Goal: Navigation & Orientation: Understand site structure

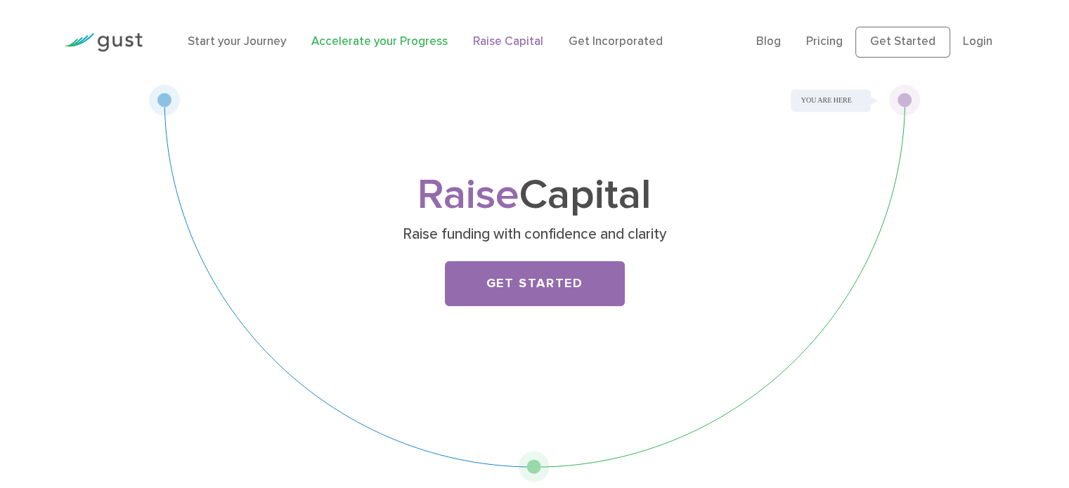
click at [398, 44] on link "Accelerate your Progress" at bounding box center [379, 41] width 136 height 14
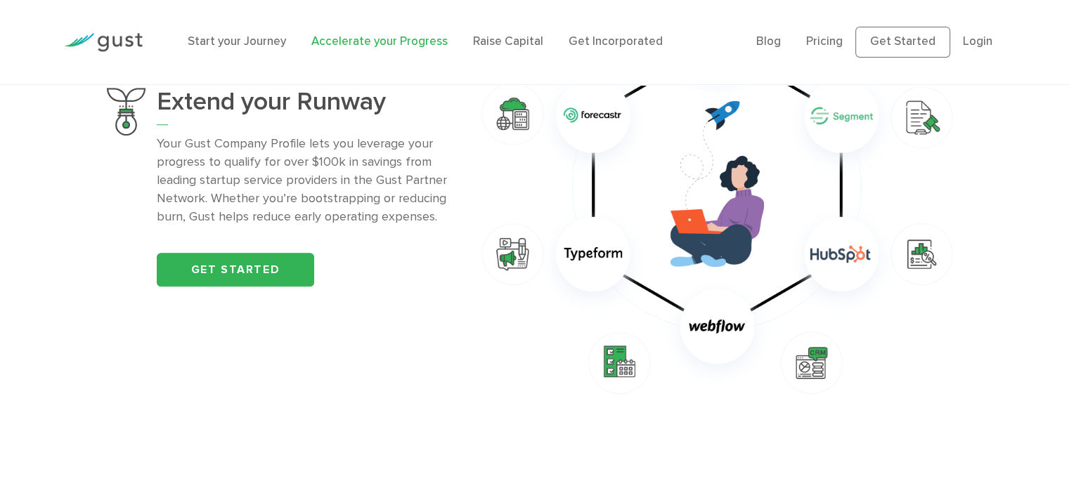
scroll to position [1050, 0]
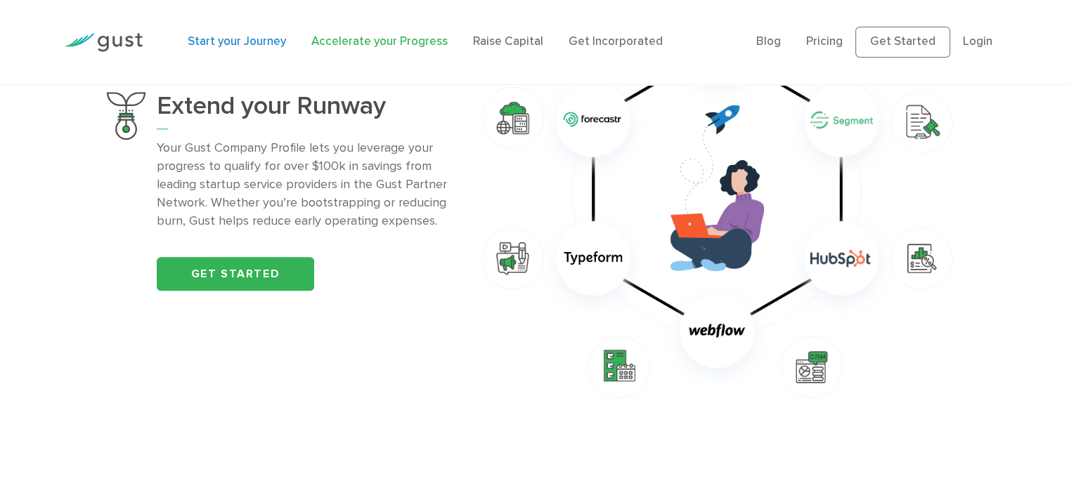
click at [215, 40] on link "Start your Journey" at bounding box center [237, 41] width 98 height 14
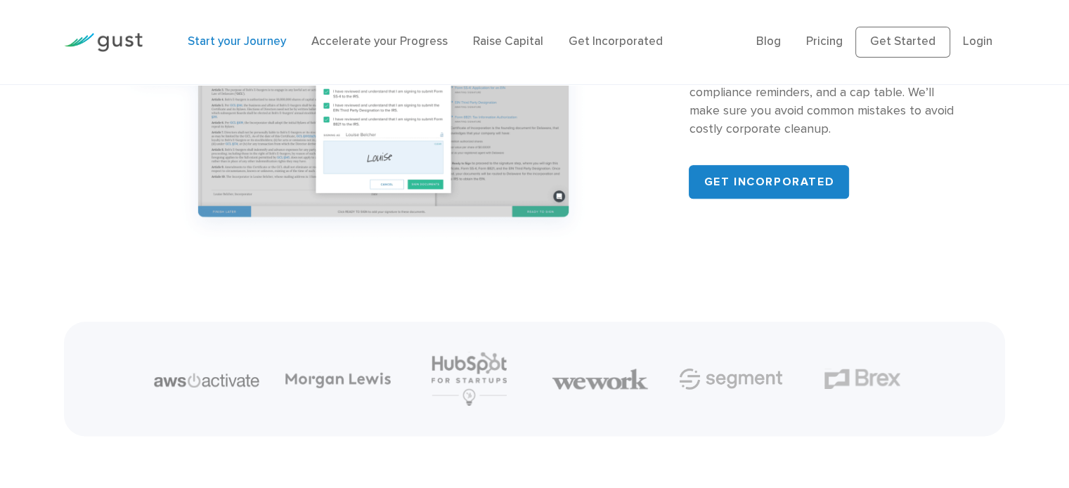
scroll to position [1335, 0]
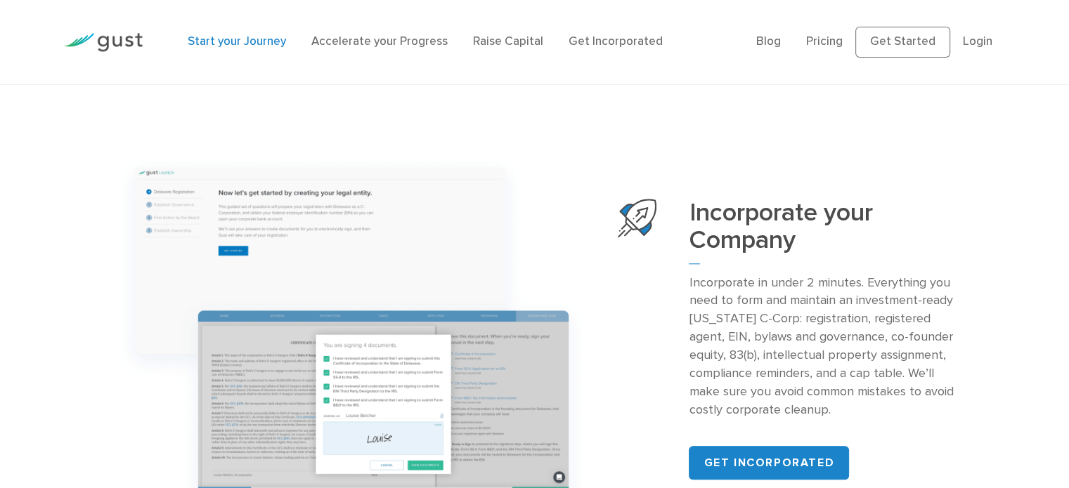
click at [109, 44] on img at bounding box center [103, 42] width 79 height 19
